Goal: Task Accomplishment & Management: Manage account settings

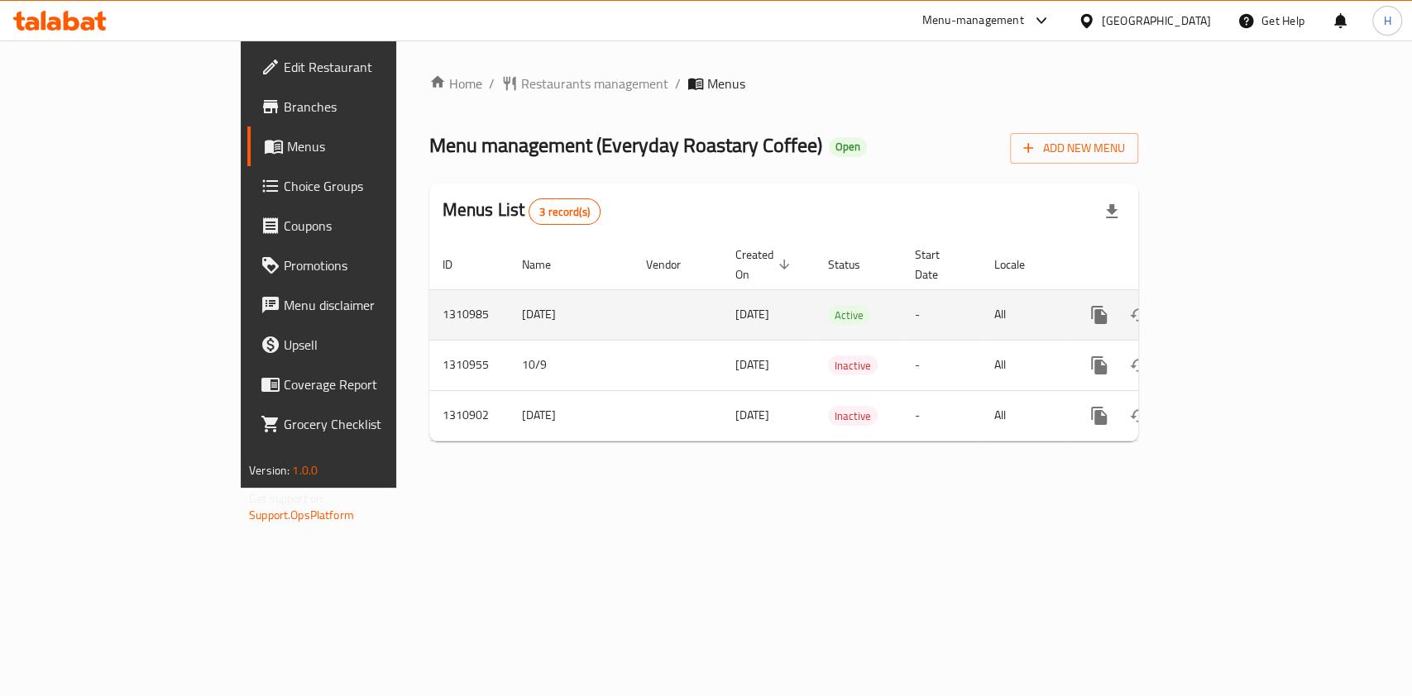
click at [1228, 305] on icon "enhanced table" at bounding box center [1218, 315] width 20 height 20
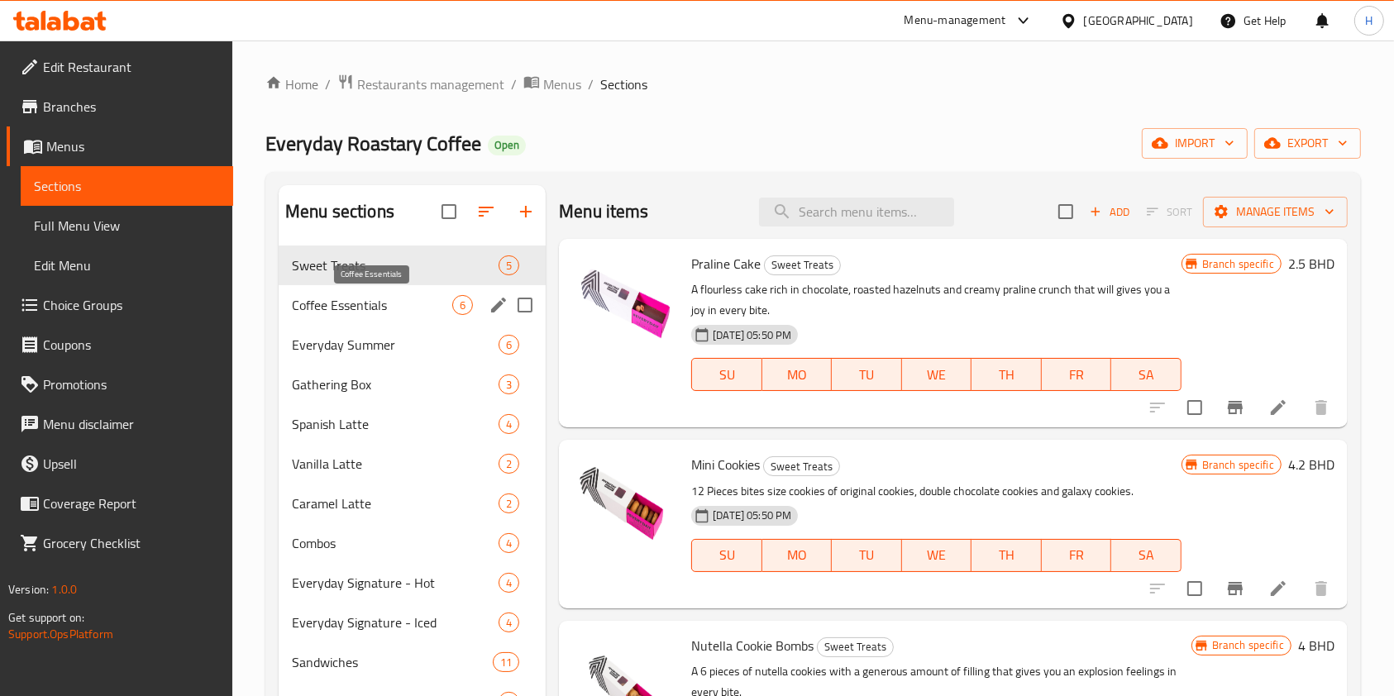
click at [309, 312] on span "Coffee Essentials" at bounding box center [372, 305] width 160 height 20
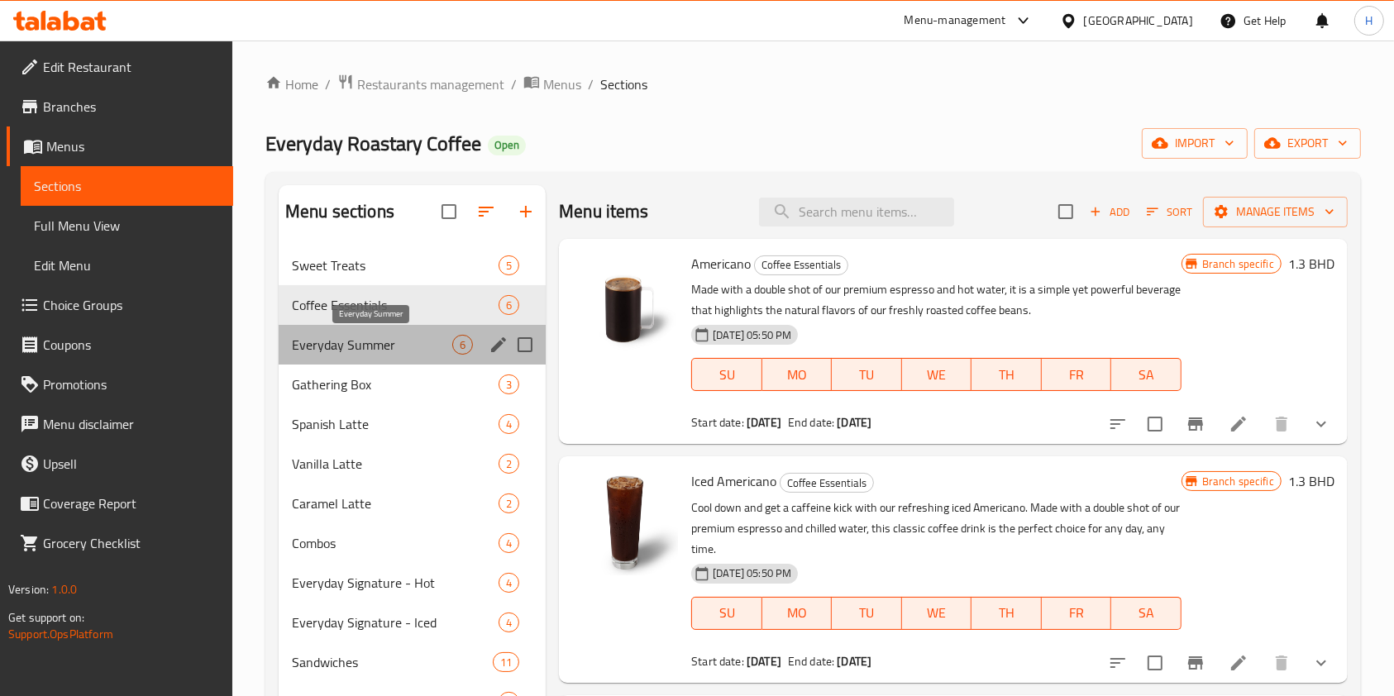
click at [328, 339] on span "Everyday Summer" at bounding box center [372, 345] width 160 height 20
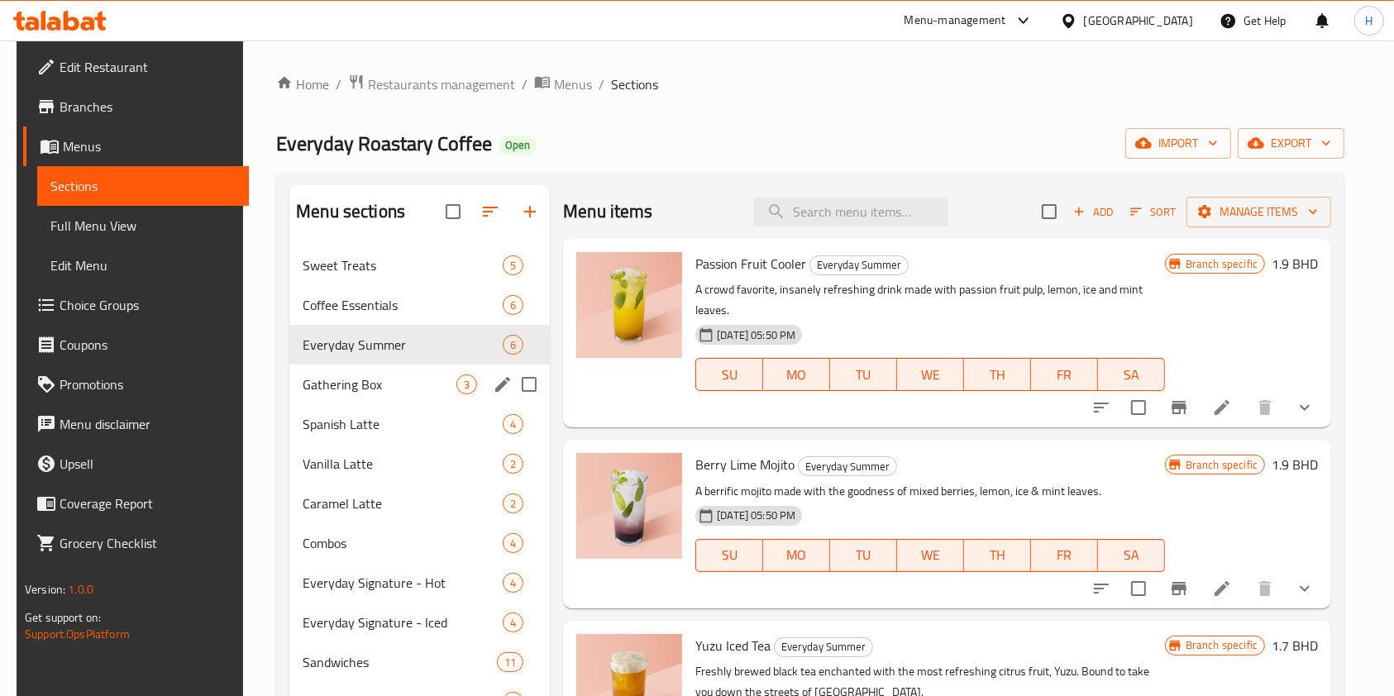
click at [335, 398] on div "Gathering Box 3" at bounding box center [419, 385] width 261 height 40
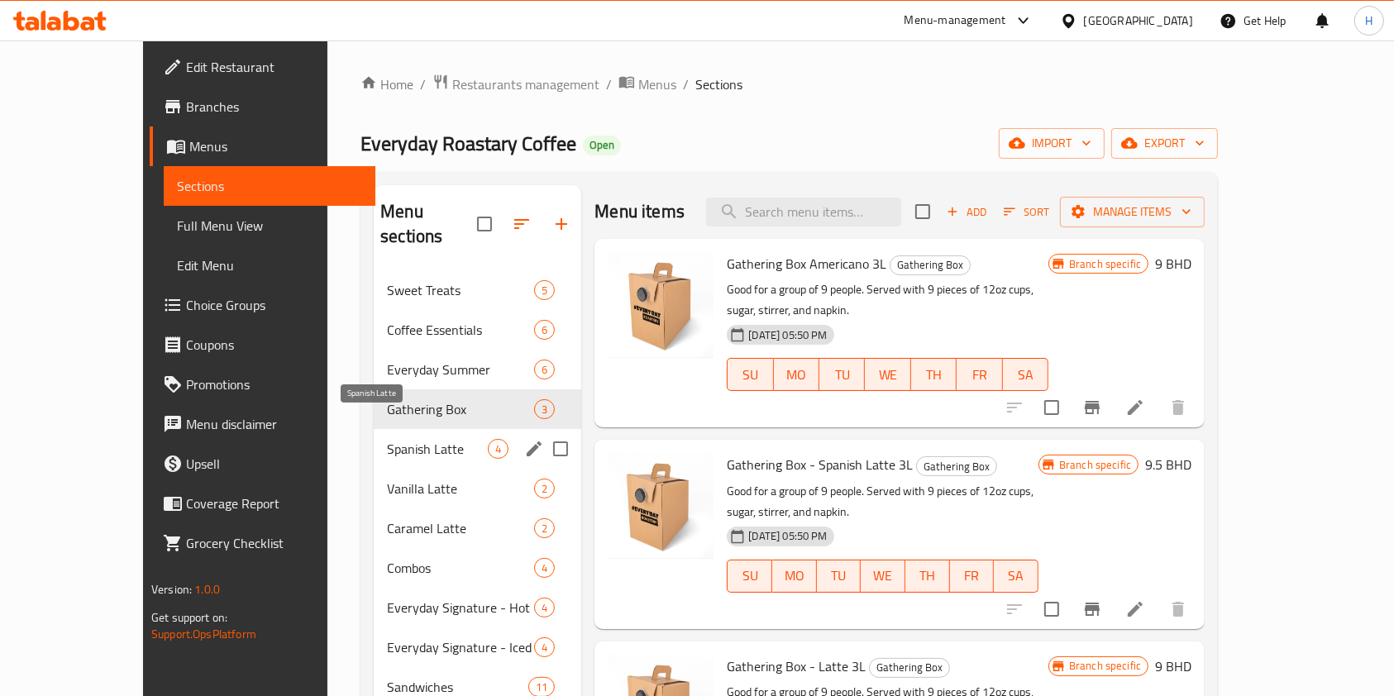
click at [387, 439] on span "Spanish Latte" at bounding box center [437, 449] width 101 height 20
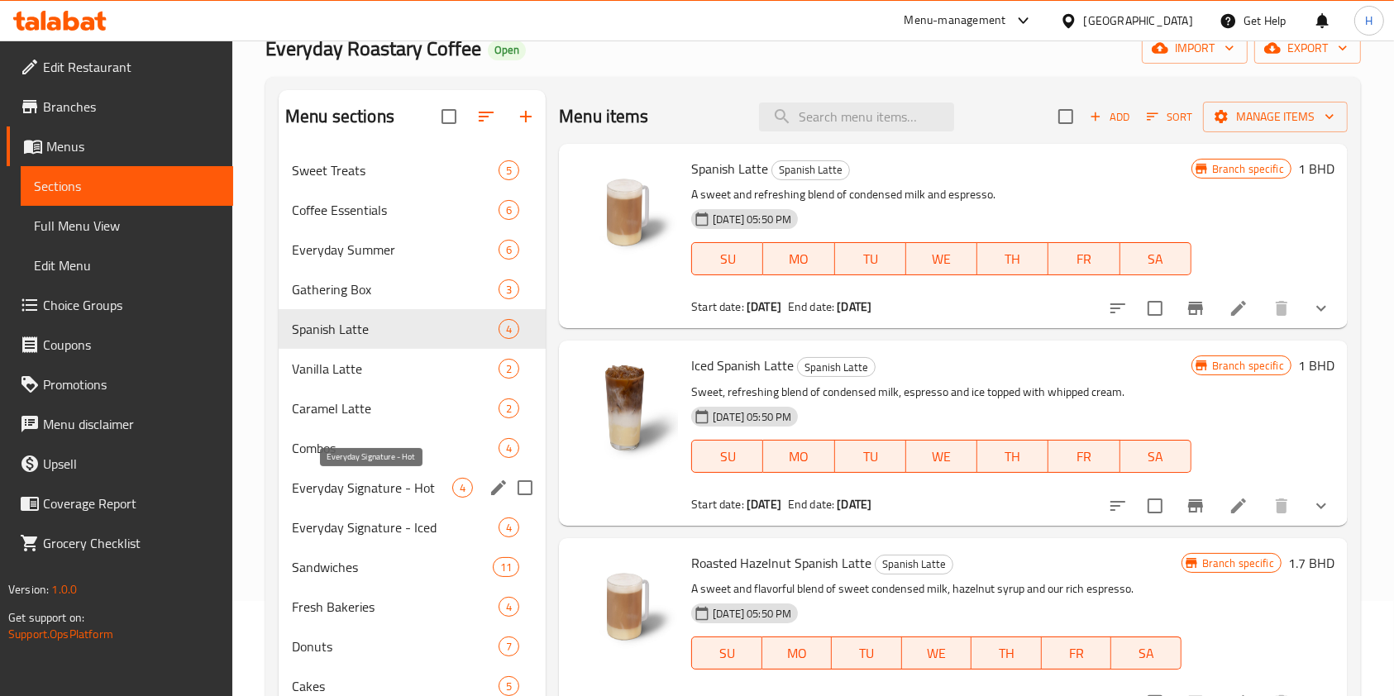
scroll to position [220, 0]
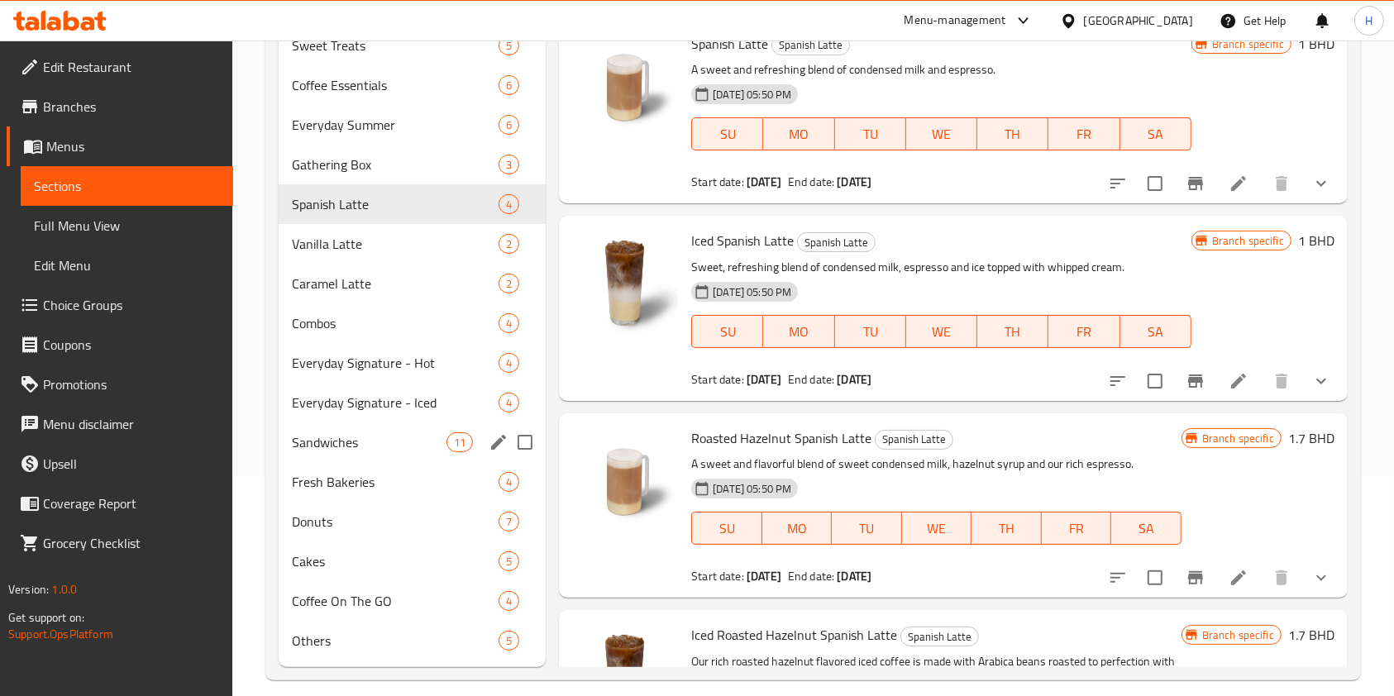
click at [337, 425] on div "Sandwiches 11" at bounding box center [412, 443] width 267 height 40
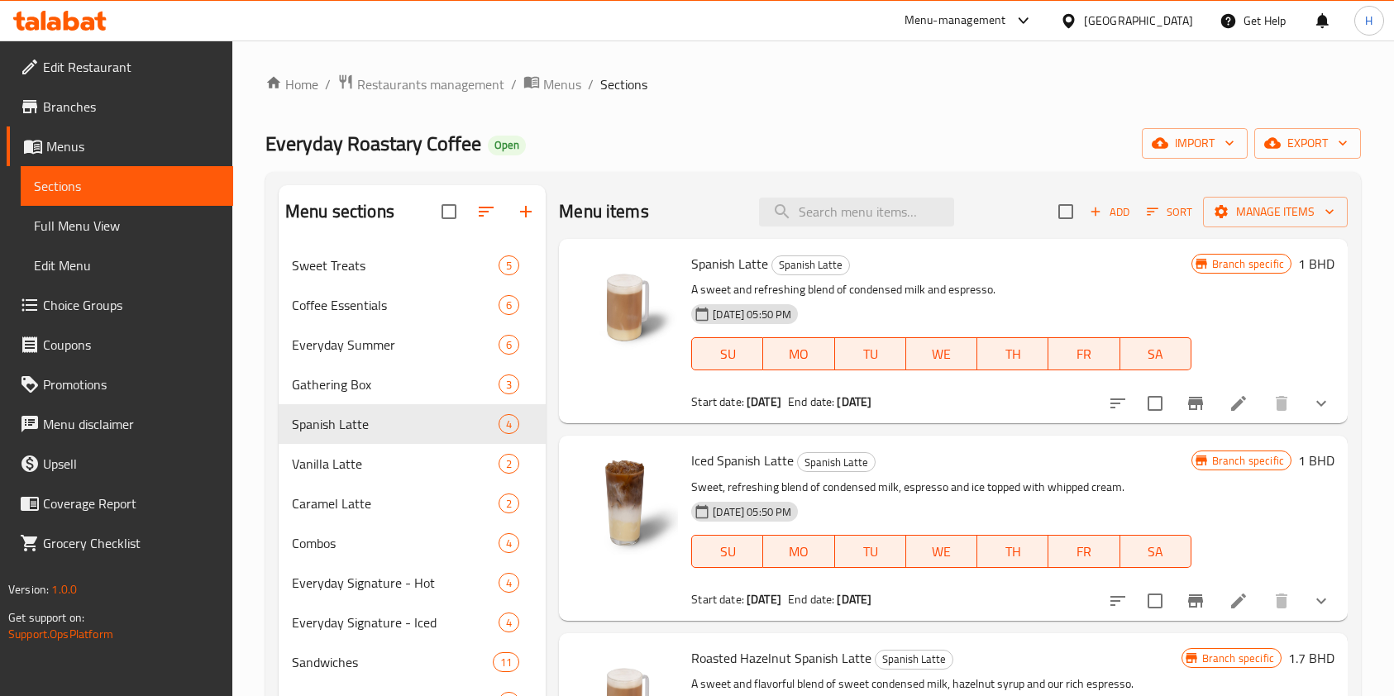
scroll to position [220, 0]
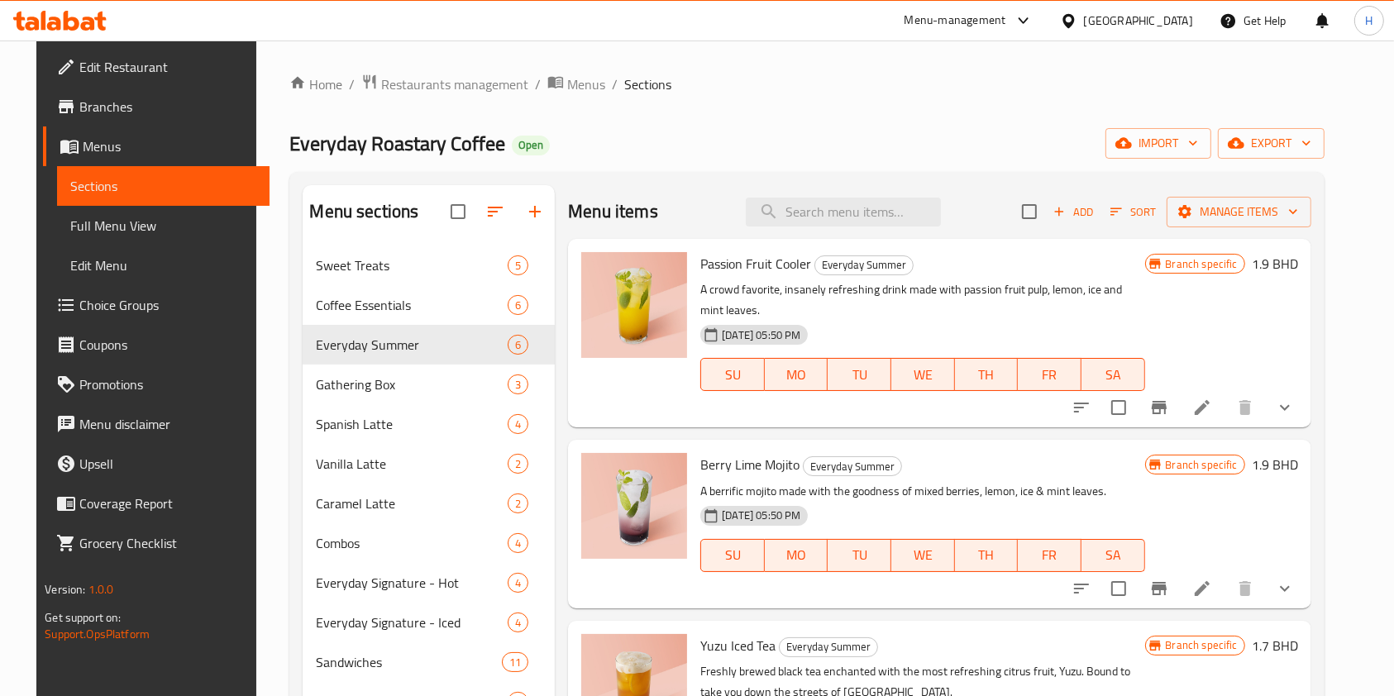
click at [93, 16] on icon at bounding box center [59, 21] width 93 height 20
